Goal: Transaction & Acquisition: Purchase product/service

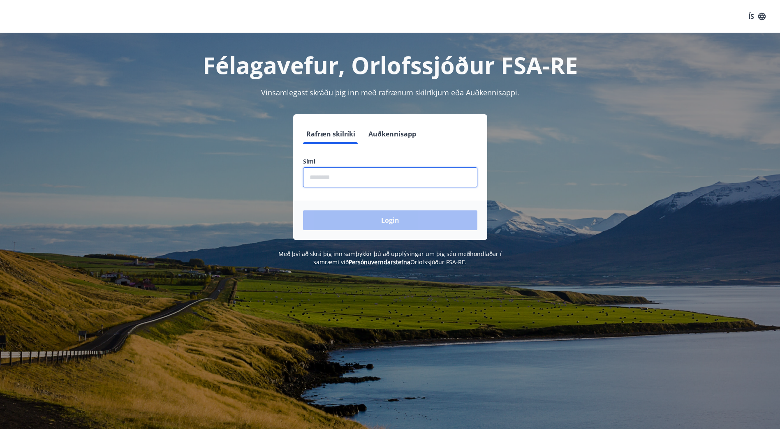
click at [363, 176] on input "phone" at bounding box center [390, 177] width 174 height 20
type input "********"
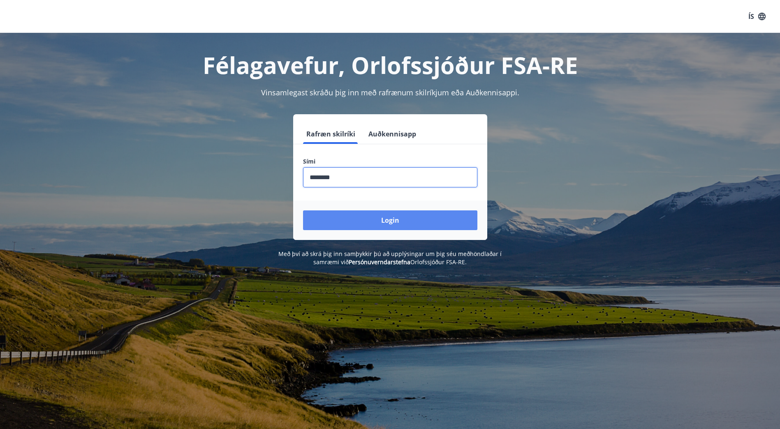
click at [382, 221] on button "Login" at bounding box center [390, 220] width 174 height 20
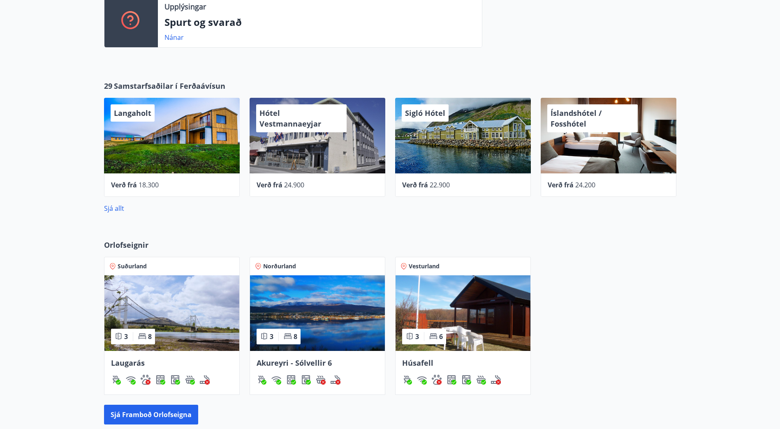
scroll to position [247, 0]
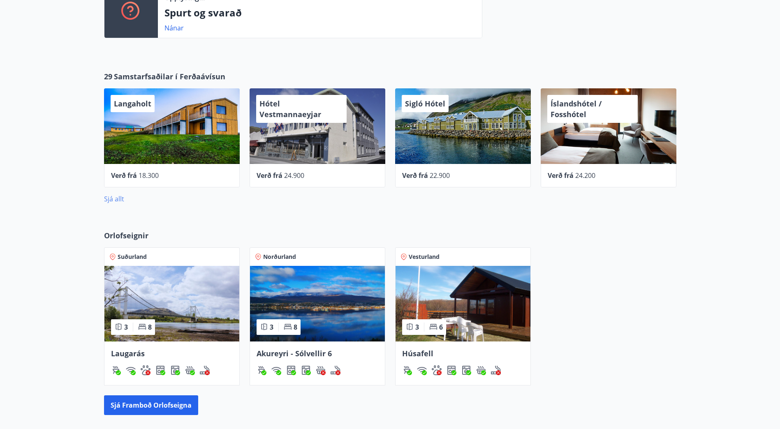
click at [113, 194] on link "Sjá allt" at bounding box center [114, 198] width 20 height 9
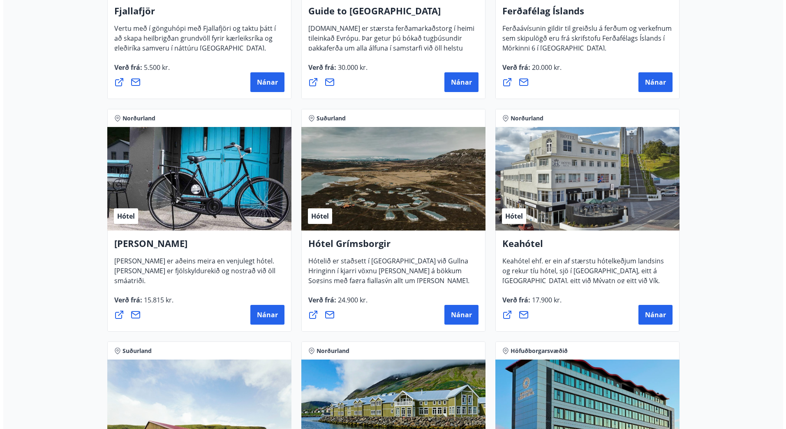
scroll to position [288, 0]
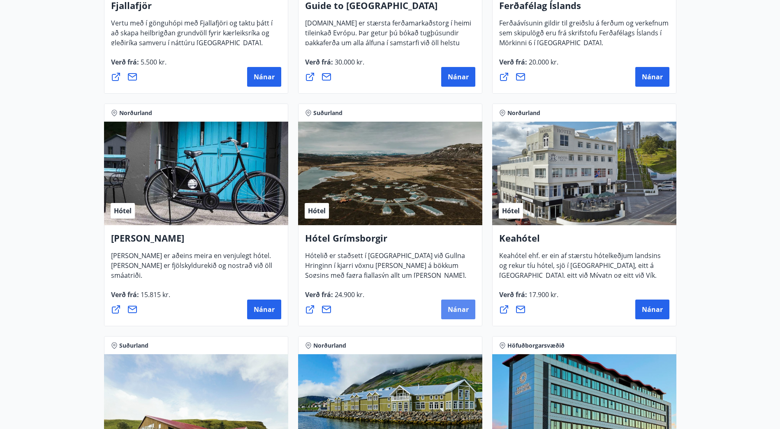
click at [454, 307] on span "Nánar" at bounding box center [458, 309] width 21 height 9
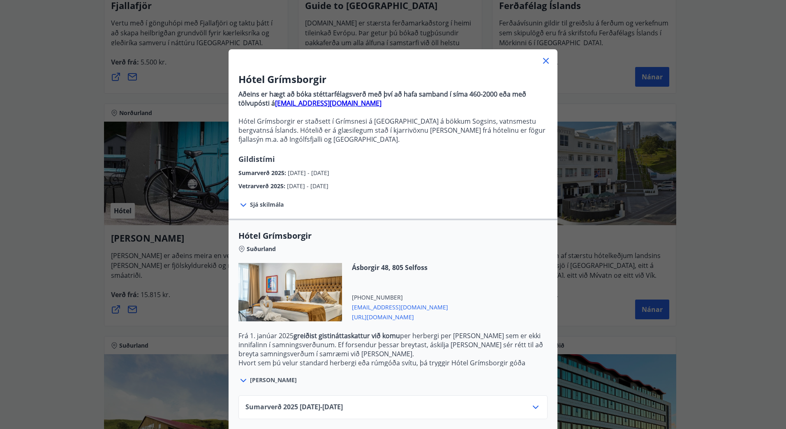
click at [266, 203] on span "Sjá skilmála" at bounding box center [267, 205] width 34 height 8
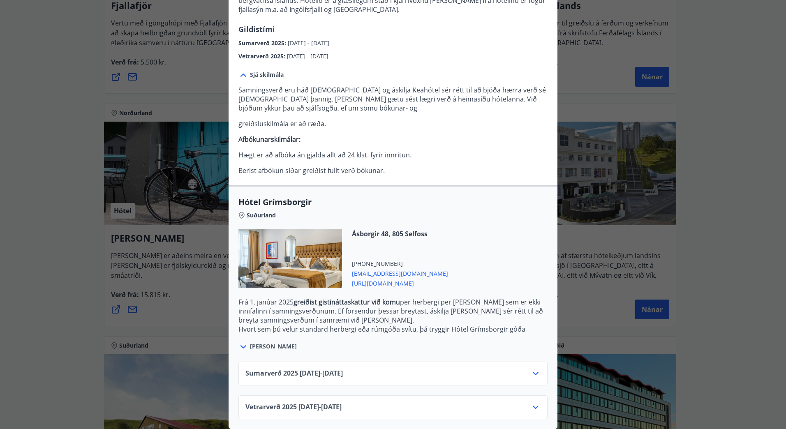
scroll to position [136, 0]
click at [525, 369] on div "Sumarverð [PHONE_NUMBER][DATE] - [DATE]" at bounding box center [392, 377] width 295 height 16
click at [531, 369] on icon at bounding box center [536, 374] width 10 height 10
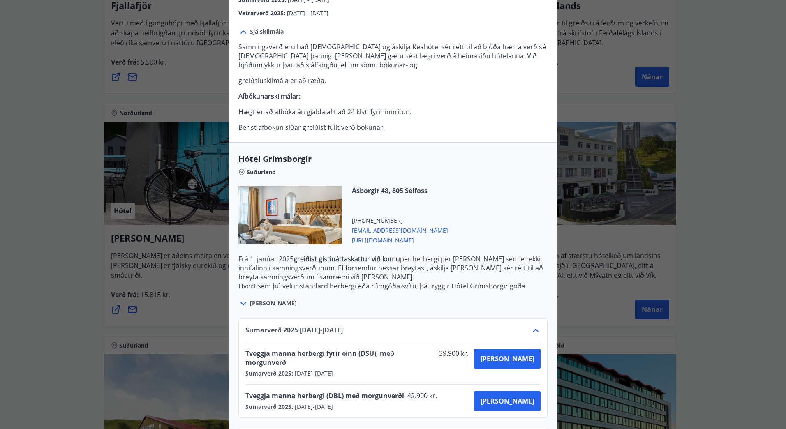
scroll to position [203, 0]
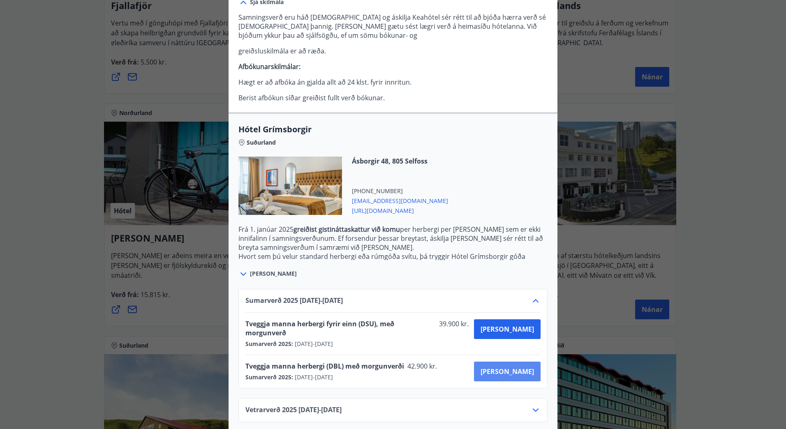
click at [520, 367] on span "[PERSON_NAME]" at bounding box center [507, 371] width 53 height 9
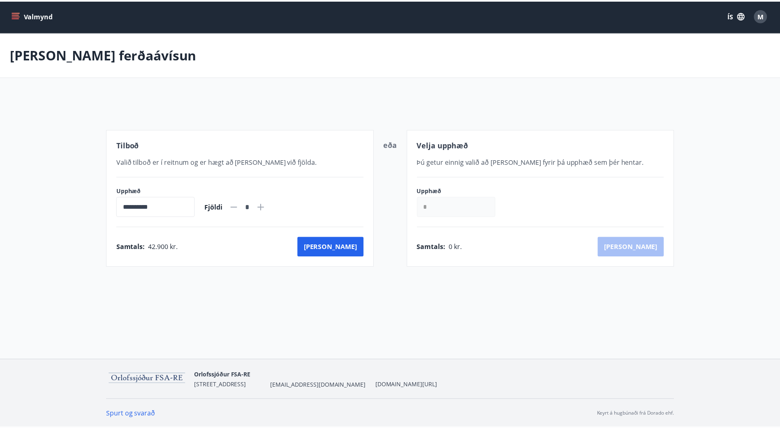
scroll to position [1, 0]
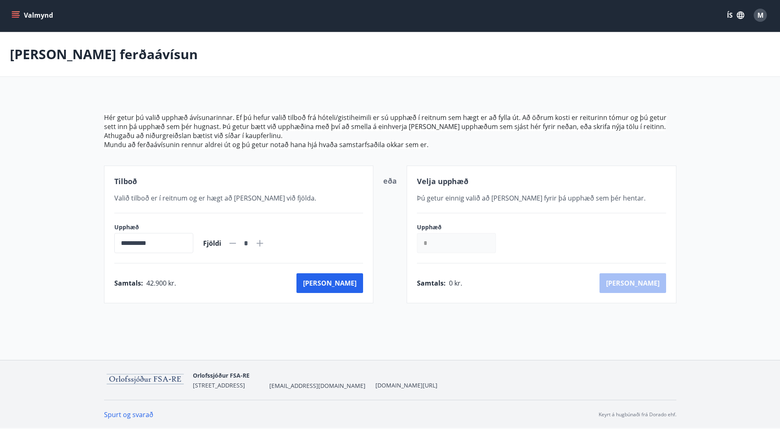
click at [263, 243] on icon at bounding box center [260, 243] width 7 height 7
click at [236, 244] on icon at bounding box center [232, 243] width 7 height 1
click at [260, 243] on icon at bounding box center [259, 243] width 1 height 1
click at [238, 243] on icon at bounding box center [233, 243] width 10 height 10
type input "*"
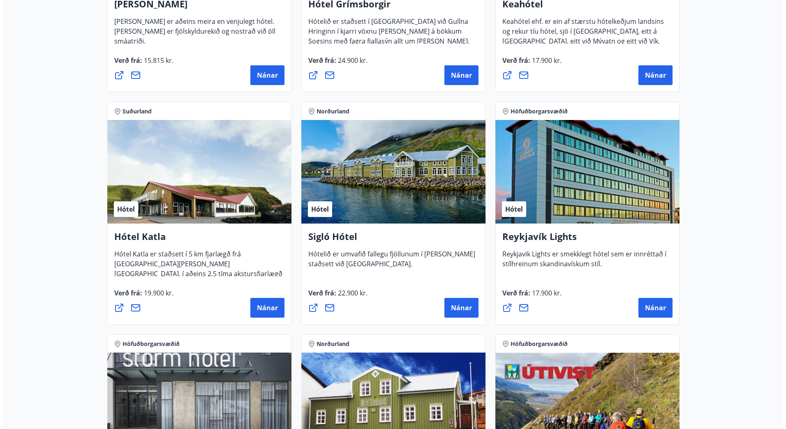
scroll to position [577, 0]
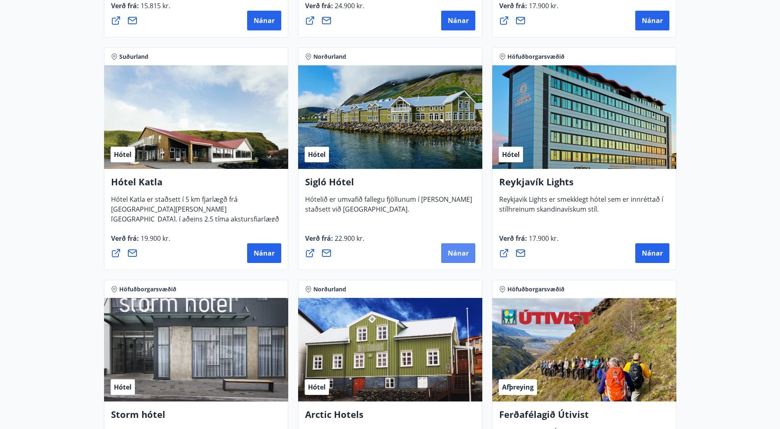
click at [457, 255] on span "Nánar" at bounding box center [458, 253] width 21 height 9
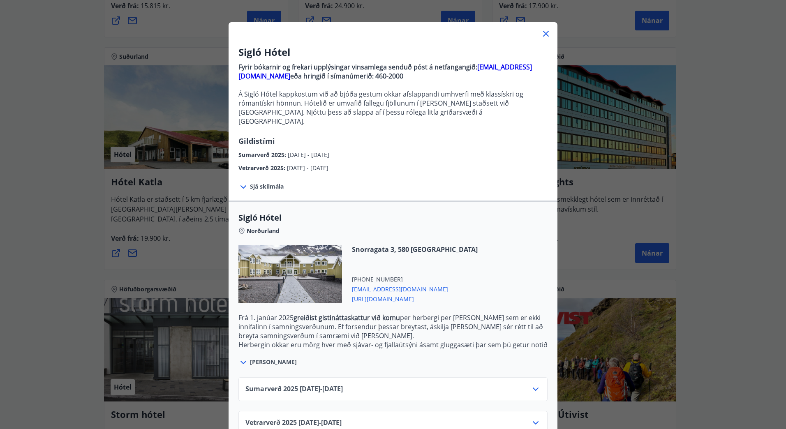
scroll to position [40, 0]
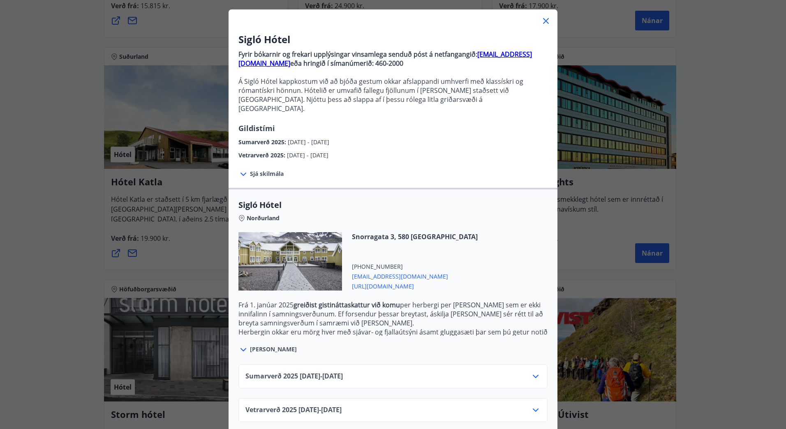
click at [539, 401] on div "Vetrarverð [PHONE_NUMBER][DATE] - [DATE]" at bounding box center [392, 410] width 309 height 24
click at [533, 409] on icon at bounding box center [536, 410] width 6 height 3
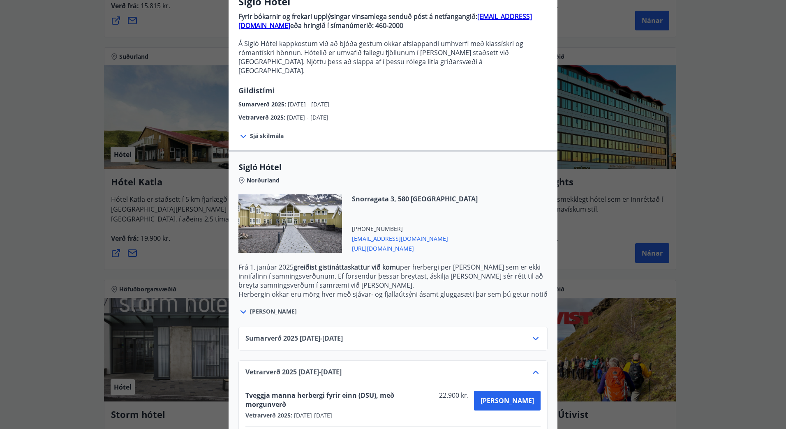
scroll to position [106, 0]
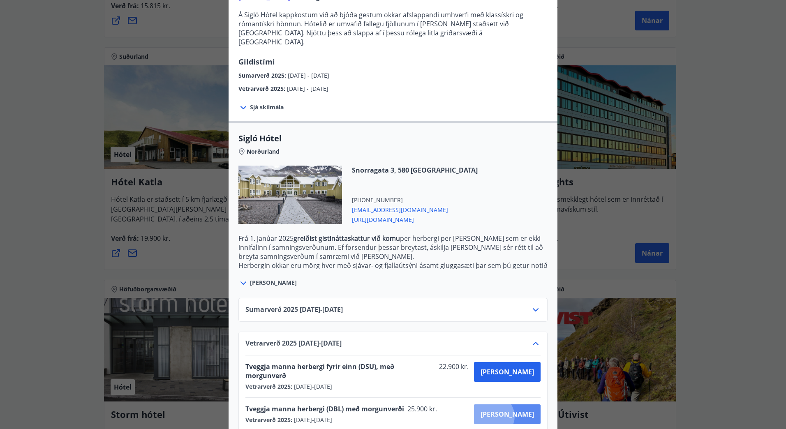
click at [522, 410] on span "[PERSON_NAME]" at bounding box center [507, 414] width 53 height 9
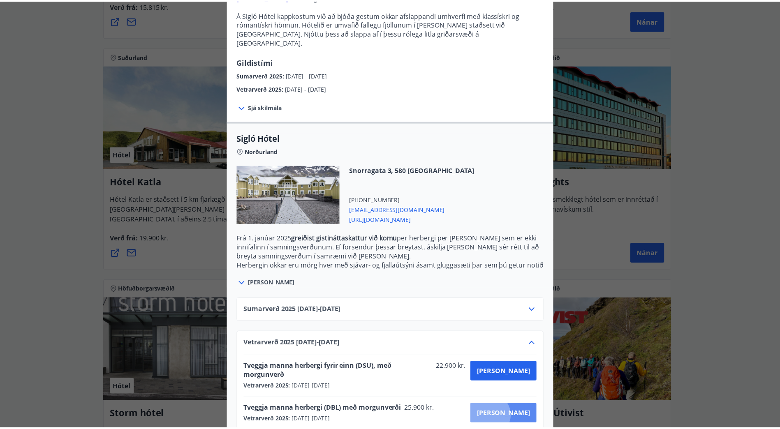
scroll to position [1, 0]
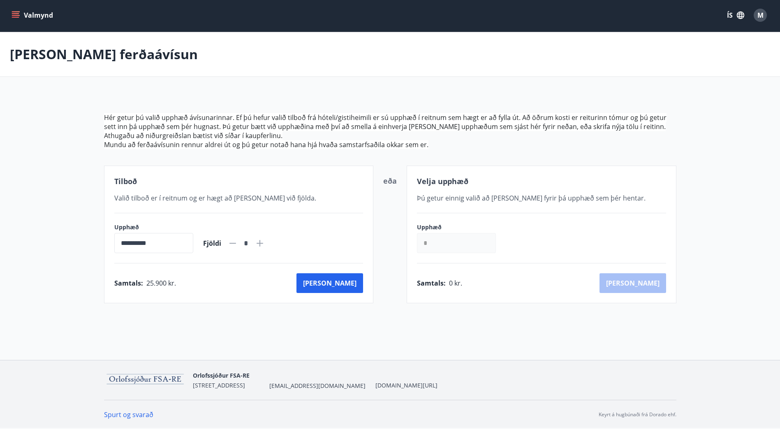
click at [260, 243] on icon at bounding box center [259, 243] width 1 height 1
type input "*"
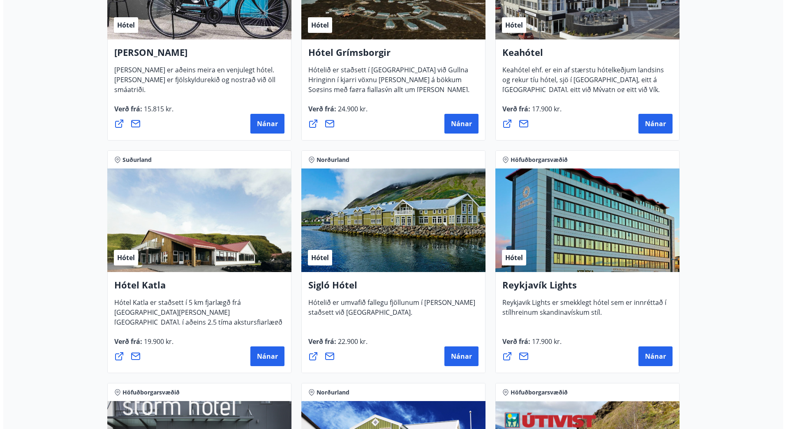
scroll to position [536, 0]
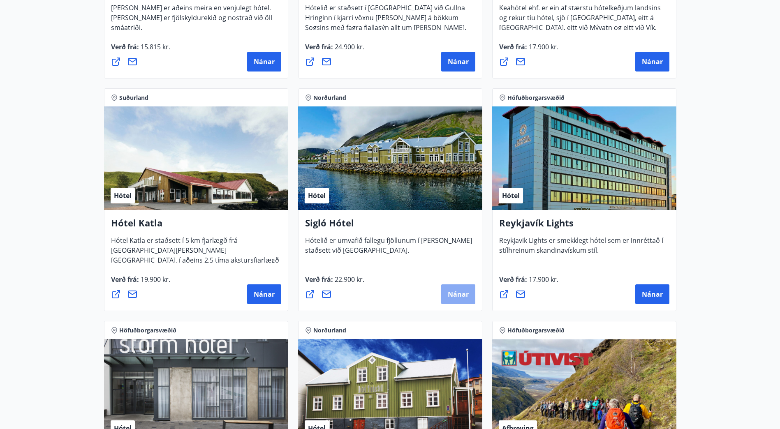
click at [456, 294] on span "Nánar" at bounding box center [458, 294] width 21 height 9
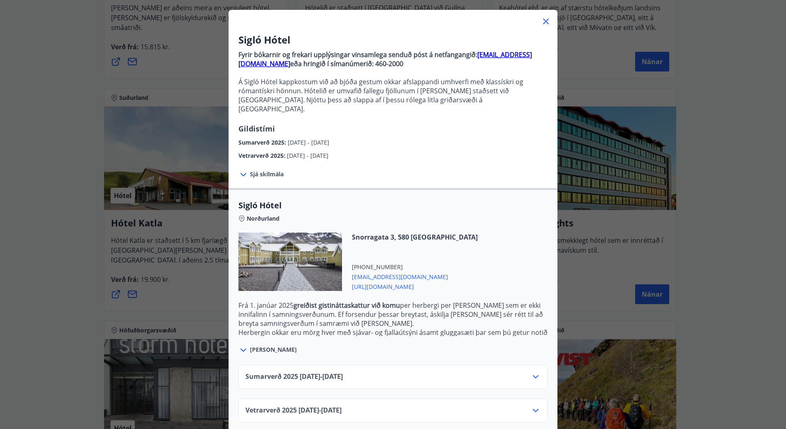
scroll to position [40, 0]
click at [531, 405] on icon at bounding box center [536, 410] width 10 height 10
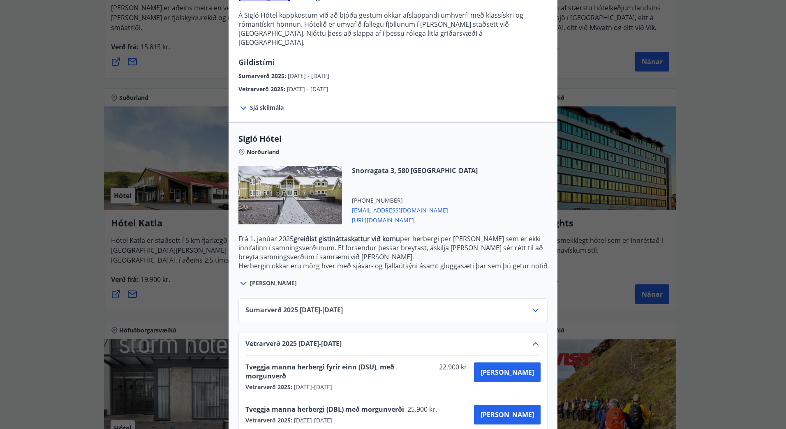
scroll to position [106, 0]
click at [518, 410] on span "[PERSON_NAME]" at bounding box center [507, 414] width 53 height 9
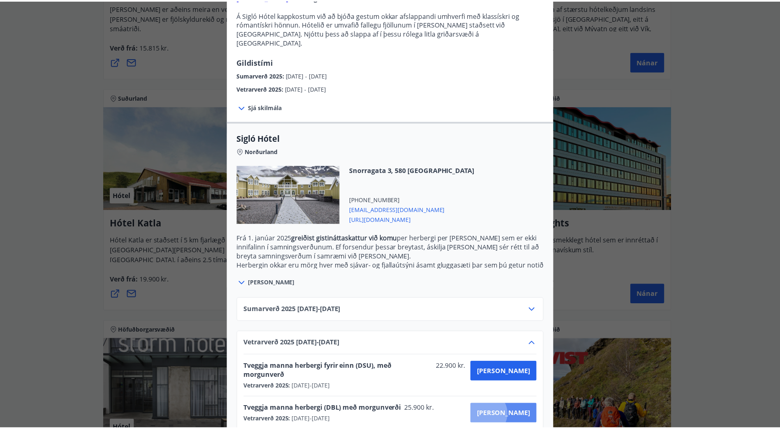
scroll to position [1, 0]
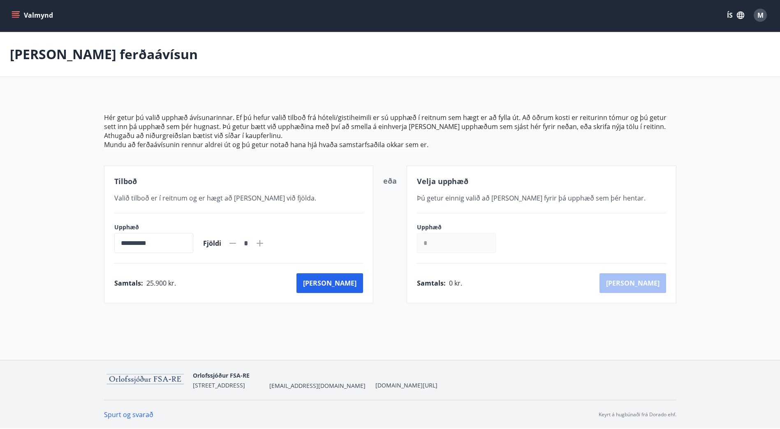
click at [260, 244] on icon at bounding box center [259, 243] width 1 height 1
type input "*"
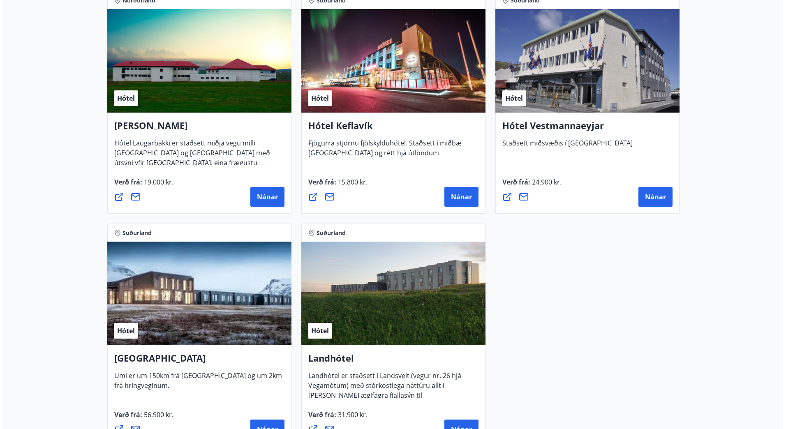
scroll to position [2030, 0]
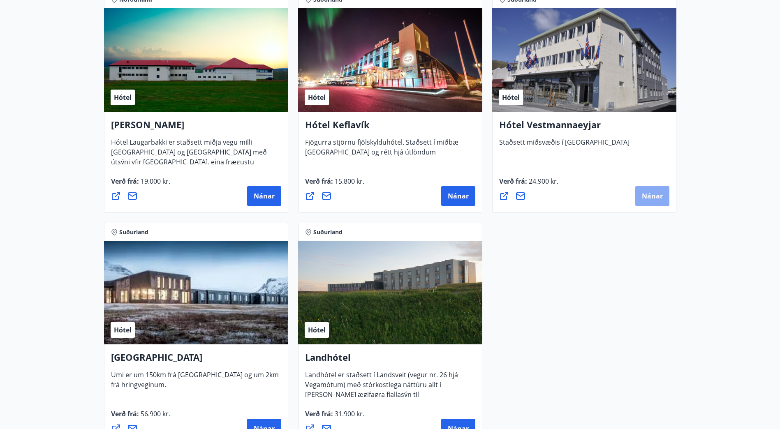
click at [650, 194] on span "Nánar" at bounding box center [652, 196] width 21 height 9
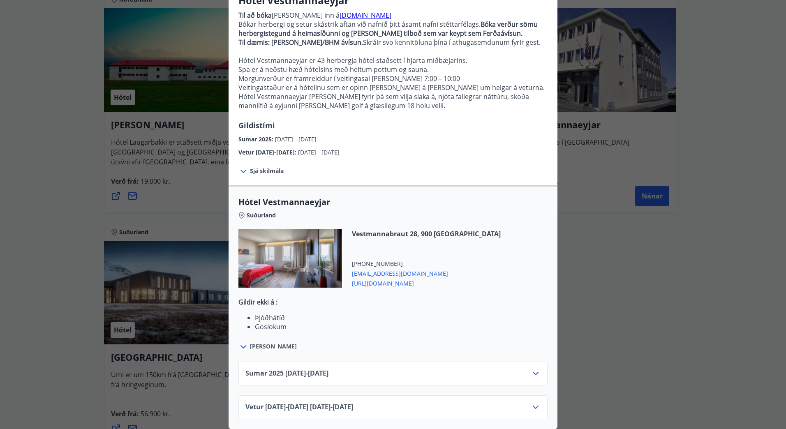
scroll to position [85, 0]
click at [531, 402] on icon at bounding box center [536, 407] width 10 height 10
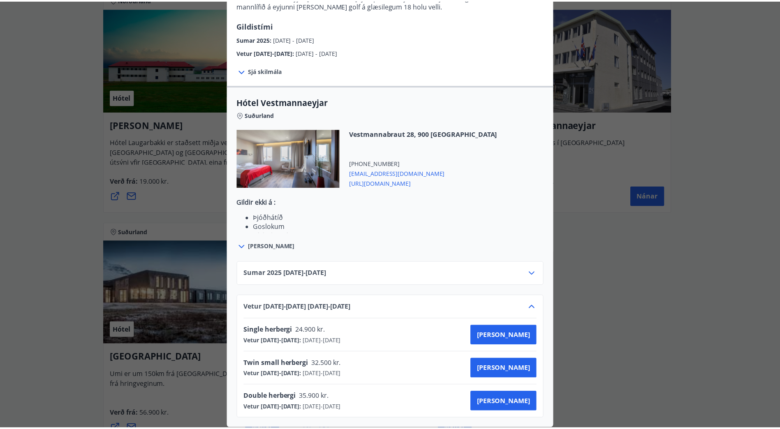
scroll to position [0, 0]
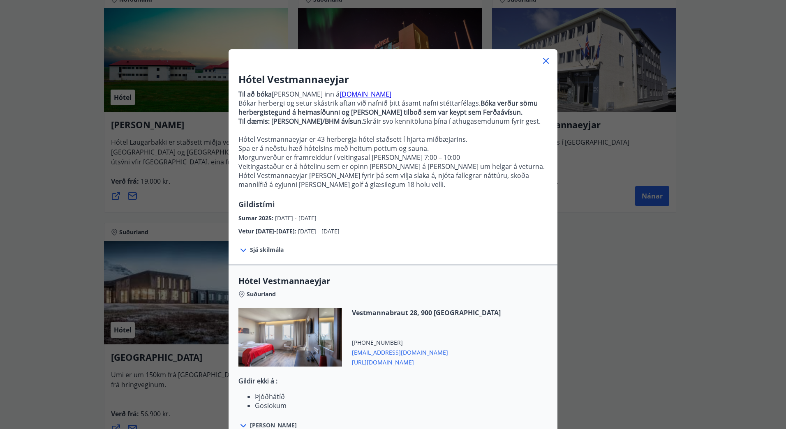
click at [541, 62] on icon at bounding box center [546, 61] width 10 height 10
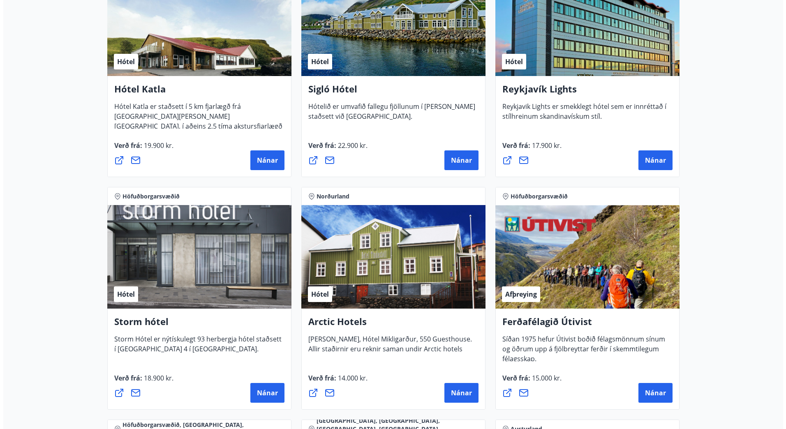
scroll to position [714, 0]
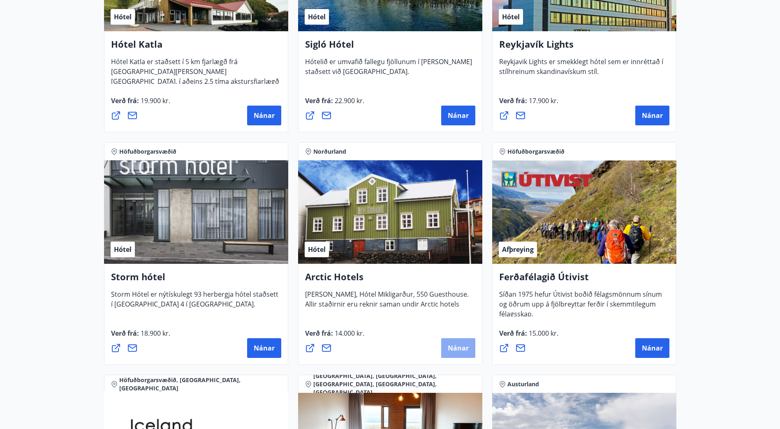
click at [451, 347] on span "Nánar" at bounding box center [458, 348] width 21 height 9
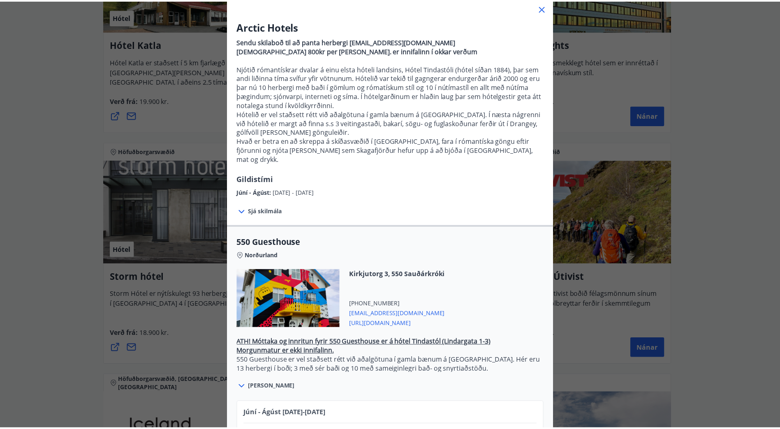
scroll to position [0, 0]
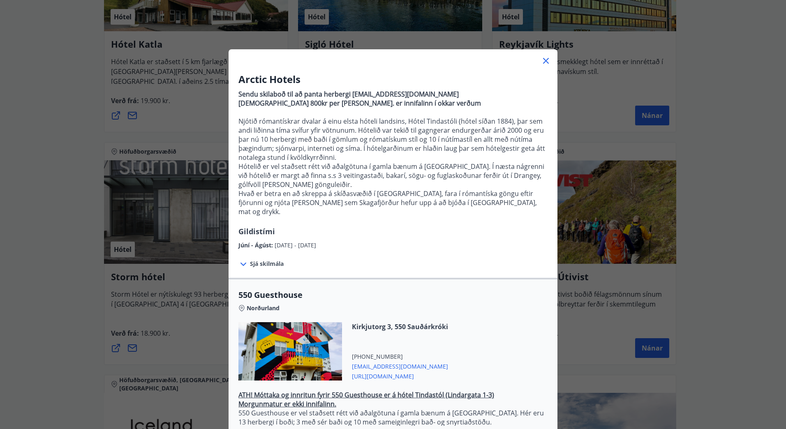
click at [545, 60] on icon at bounding box center [546, 61] width 10 height 10
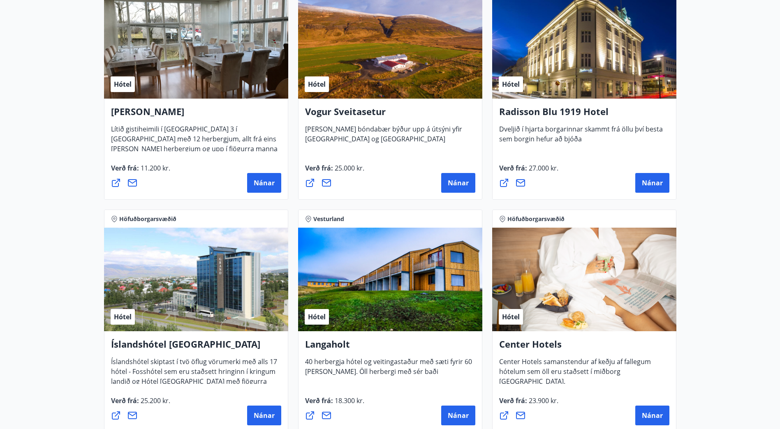
scroll to position [1660, 0]
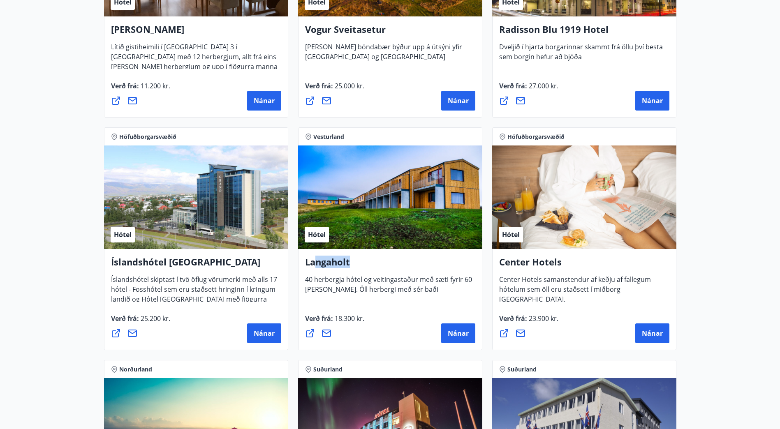
drag, startPoint x: 351, startPoint y: 263, endPoint x: 317, endPoint y: 261, distance: 34.2
click at [317, 261] on h4 "Langaholt" at bounding box center [390, 265] width 170 height 19
drag, startPoint x: 317, startPoint y: 261, endPoint x: 315, endPoint y: 236, distance: 25.5
click at [315, 236] on span "Hótel" at bounding box center [317, 234] width 18 height 9
drag, startPoint x: 328, startPoint y: 261, endPoint x: 303, endPoint y: 261, distance: 25.1
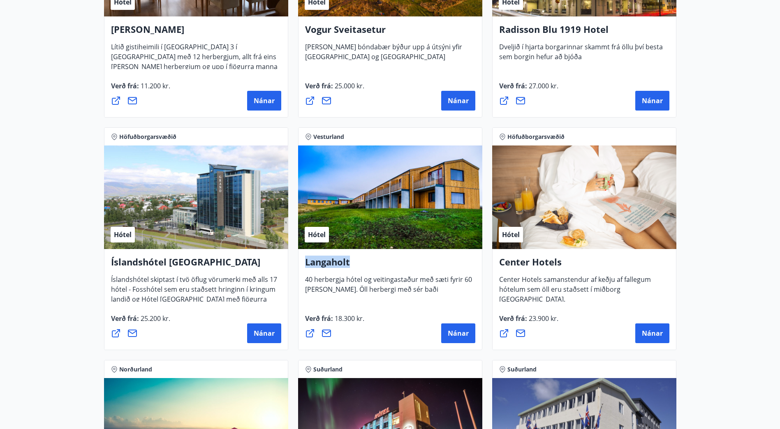
click at [303, 261] on div "Langaholt 40 herbergja hótel og veitingastaður með sæti fyrir 60 [PERSON_NAME].…" at bounding box center [390, 299] width 184 height 101
copy h4 "Langaholt"
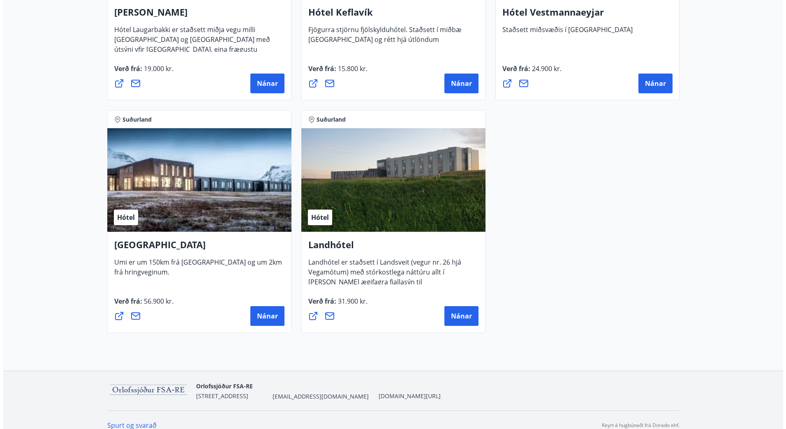
scroll to position [2112, 0]
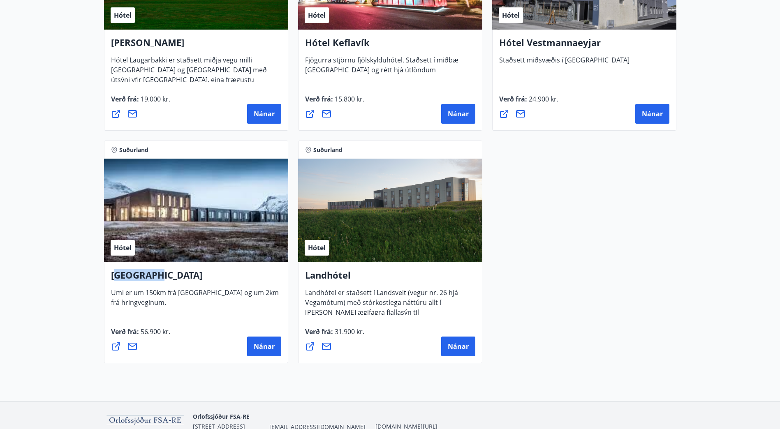
drag, startPoint x: 157, startPoint y: 277, endPoint x: 115, endPoint y: 277, distance: 42.3
click at [115, 277] on h4 "[GEOGRAPHIC_DATA]" at bounding box center [196, 278] width 170 height 19
click at [255, 344] on span "Nánar" at bounding box center [264, 346] width 21 height 9
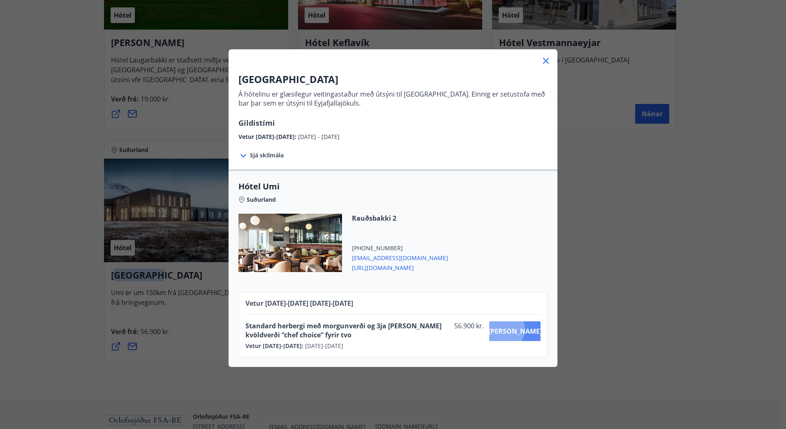
click at [522, 330] on span "[PERSON_NAME]" at bounding box center [514, 331] width 53 height 9
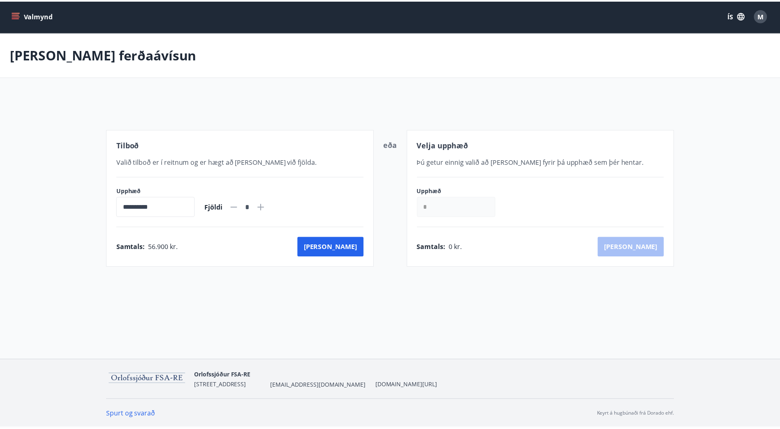
scroll to position [1, 0]
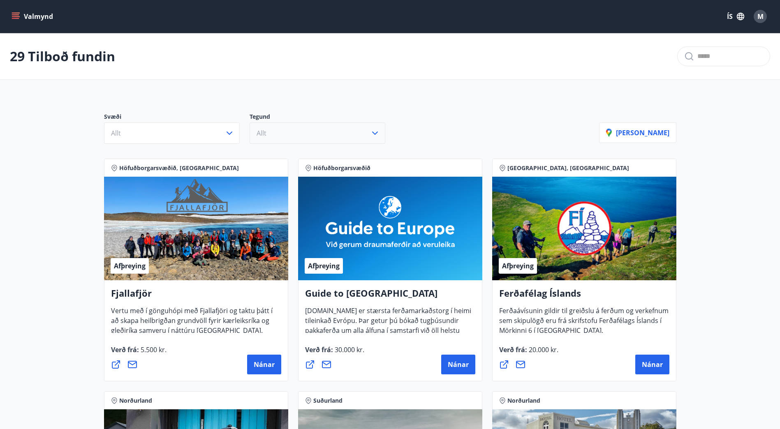
click at [373, 136] on icon "button" at bounding box center [375, 133] width 10 height 10
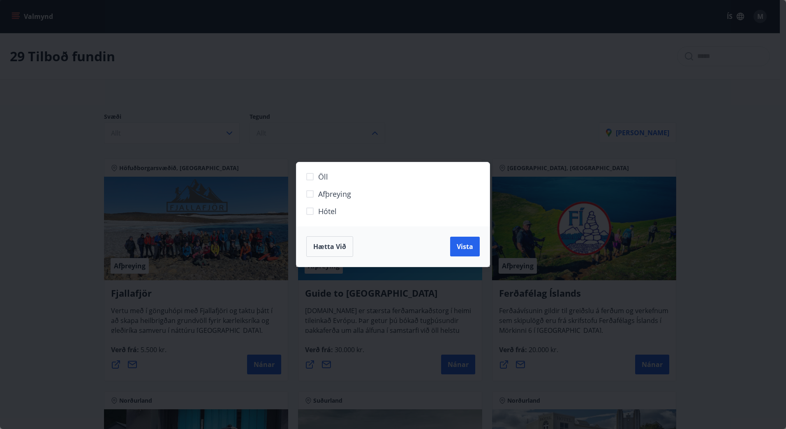
click at [326, 209] on span "Hótel" at bounding box center [327, 211] width 18 height 11
click at [458, 245] on span "Vista" at bounding box center [465, 246] width 16 height 9
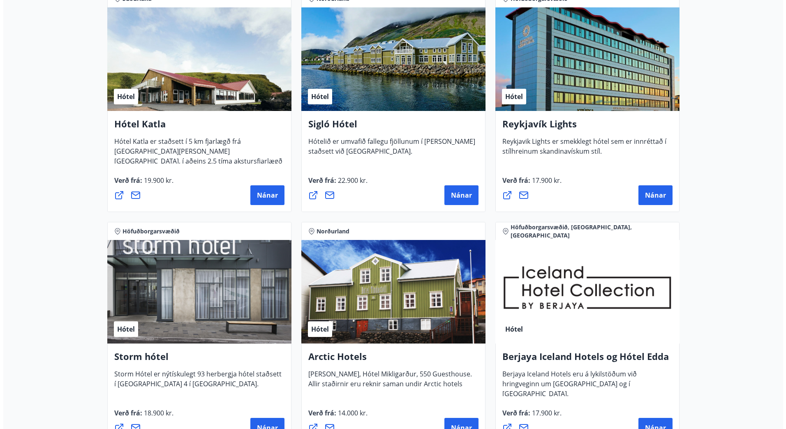
scroll to position [411, 0]
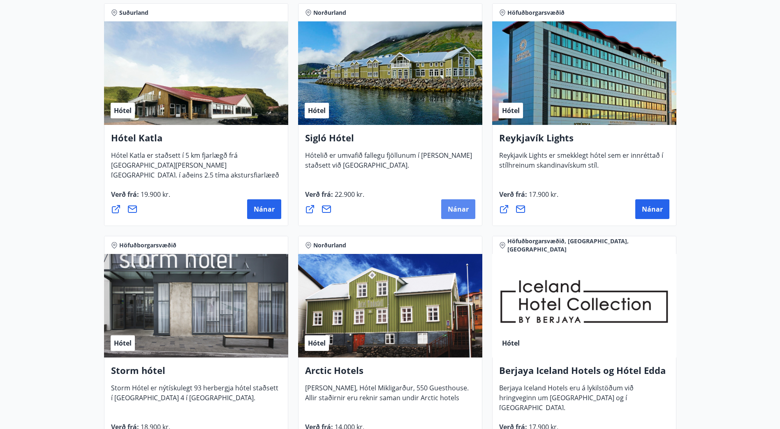
click at [464, 209] on span "Nánar" at bounding box center [458, 209] width 21 height 9
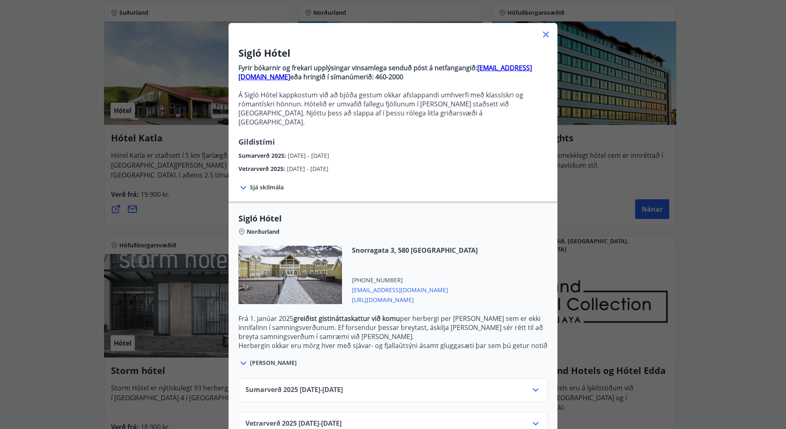
scroll to position [40, 0]
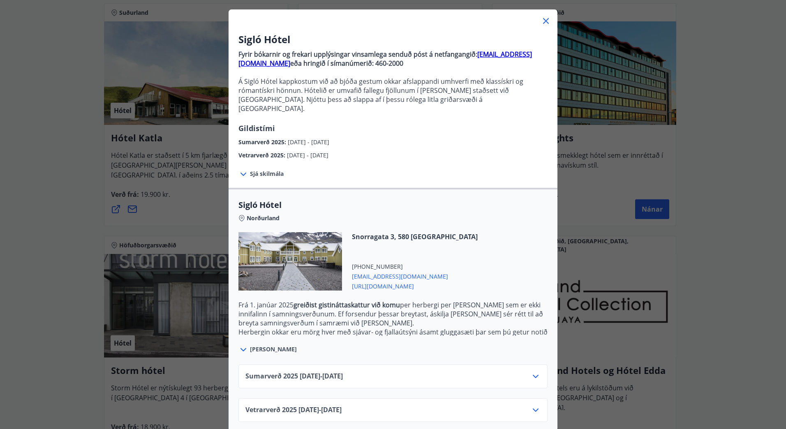
click at [533, 409] on icon at bounding box center [536, 410] width 6 height 3
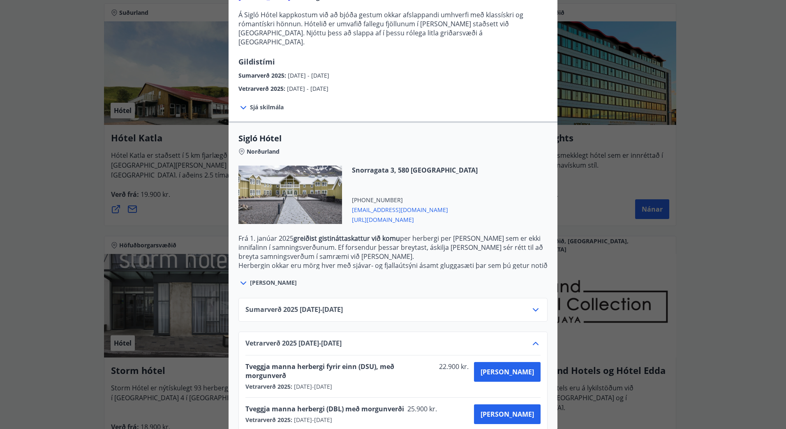
click at [263, 279] on span "[PERSON_NAME]" at bounding box center [273, 283] width 47 height 8
click at [240, 282] on icon at bounding box center [243, 283] width 6 height 3
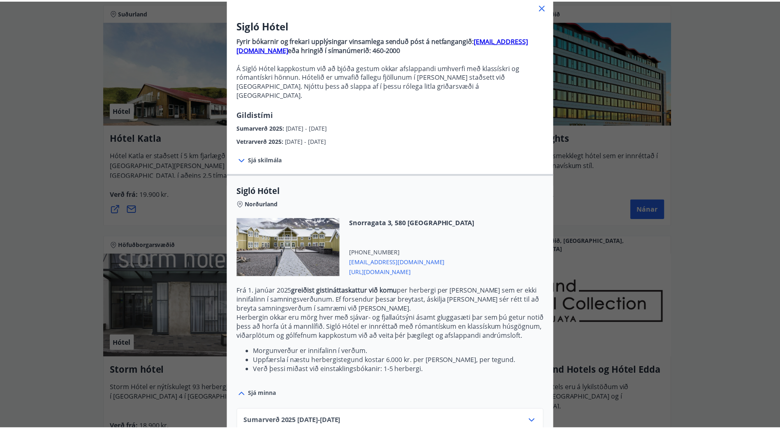
scroll to position [0, 0]
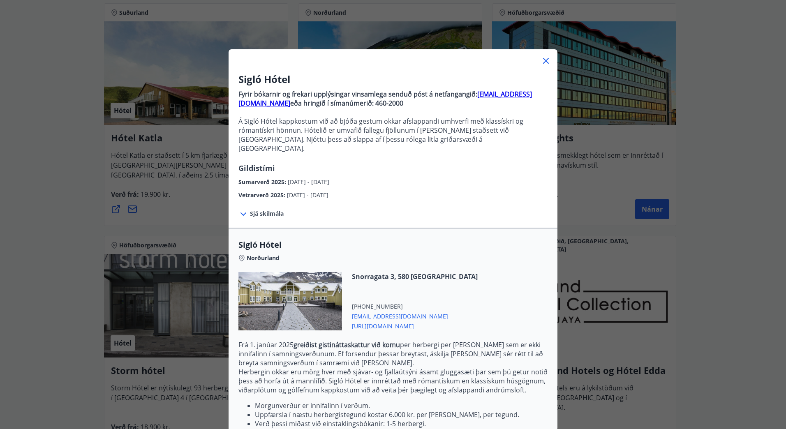
click at [543, 59] on icon at bounding box center [546, 61] width 10 height 10
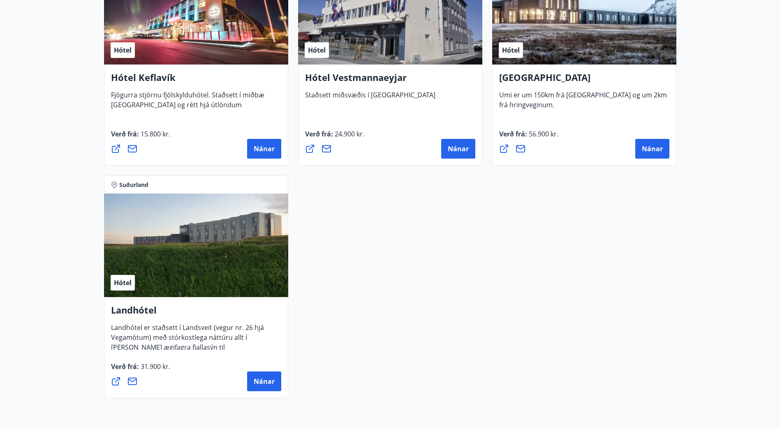
scroll to position [1944, 0]
